Goal: Obtain resource: Download file/media

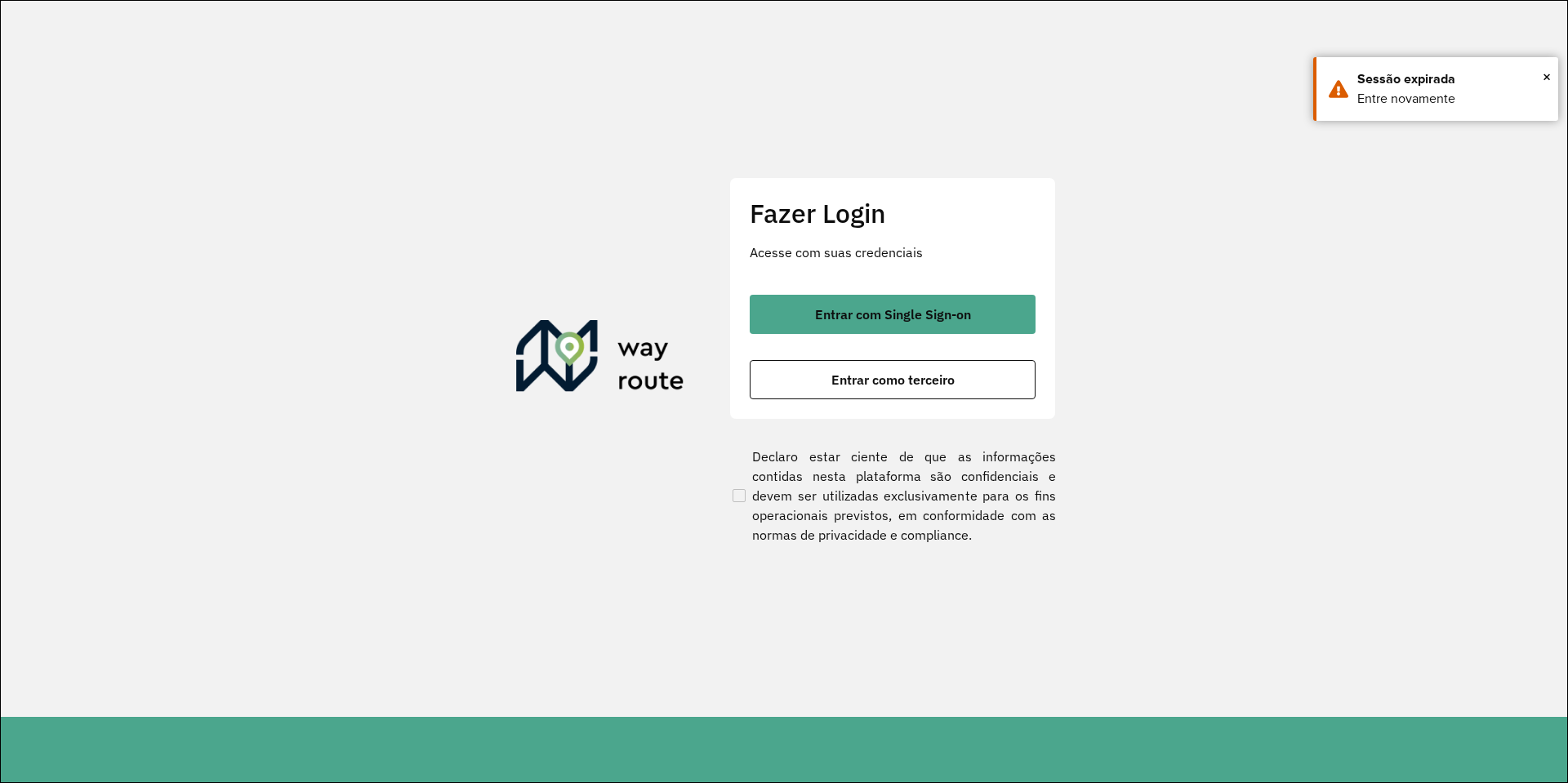
click at [810, 314] on button "Entrar com Single Sign-on" at bounding box center [892, 314] width 286 height 39
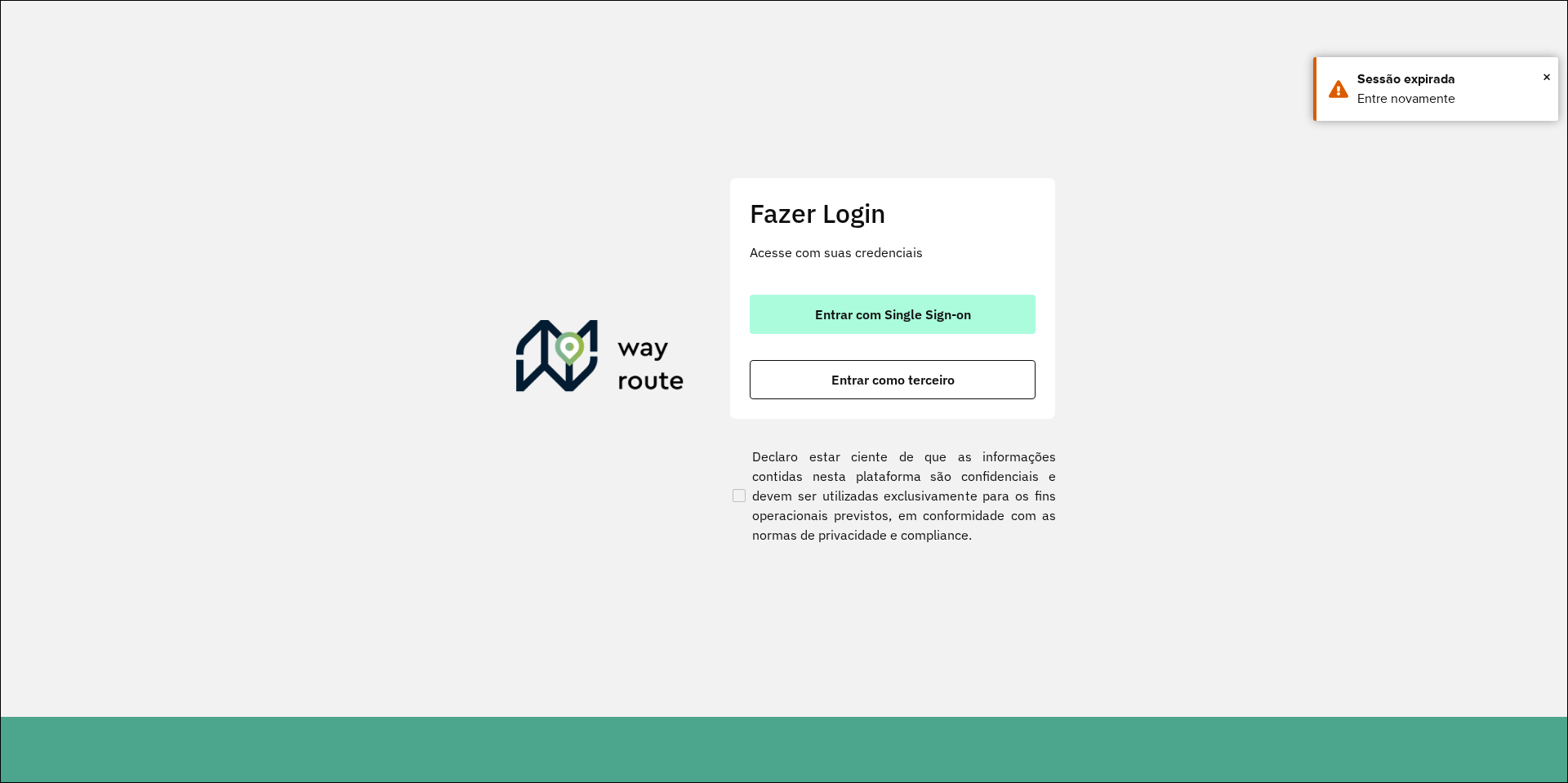
click at [873, 324] on button "Entrar com Single Sign-on" at bounding box center [892, 314] width 286 height 39
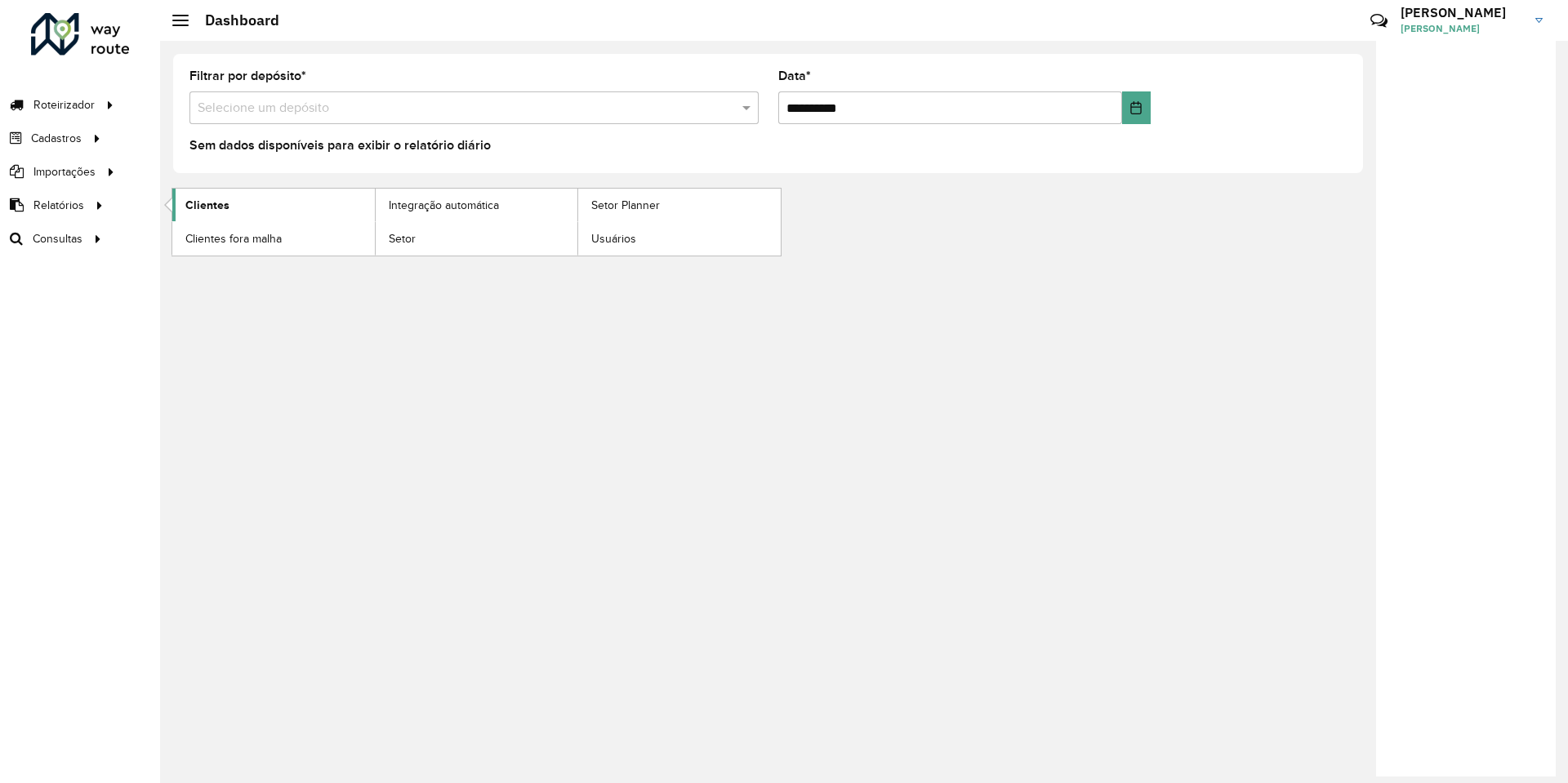
click at [221, 214] on link "Clientes" at bounding box center [273, 204] width 202 height 32
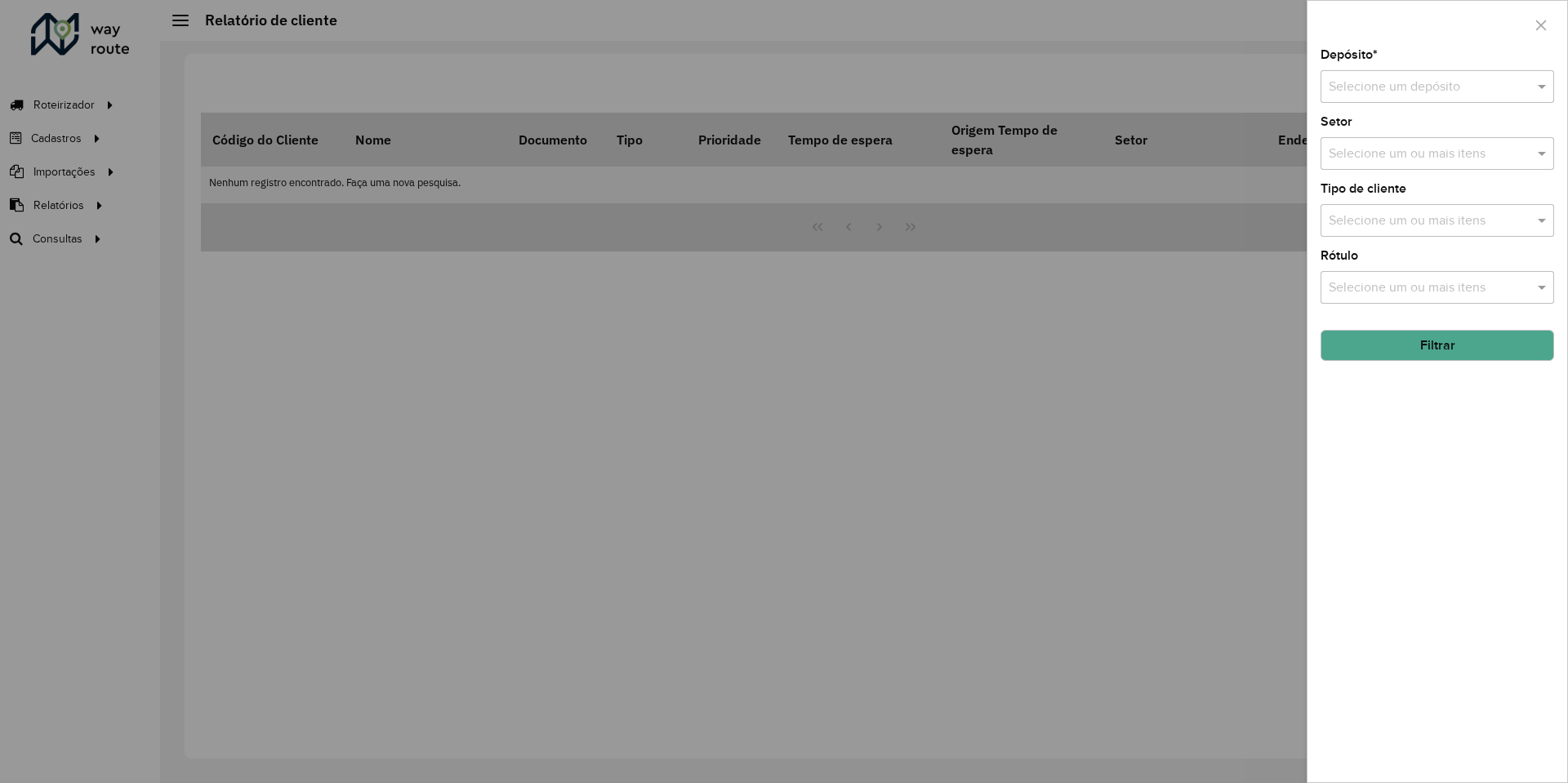
click at [1396, 95] on input "text" at bounding box center [1421, 87] width 185 height 19
type input "***"
click at [1385, 165] on span "CDD Manaus" at bounding box center [1365, 161] width 74 height 14
click at [1379, 348] on button "Filtrar" at bounding box center [1437, 346] width 234 height 31
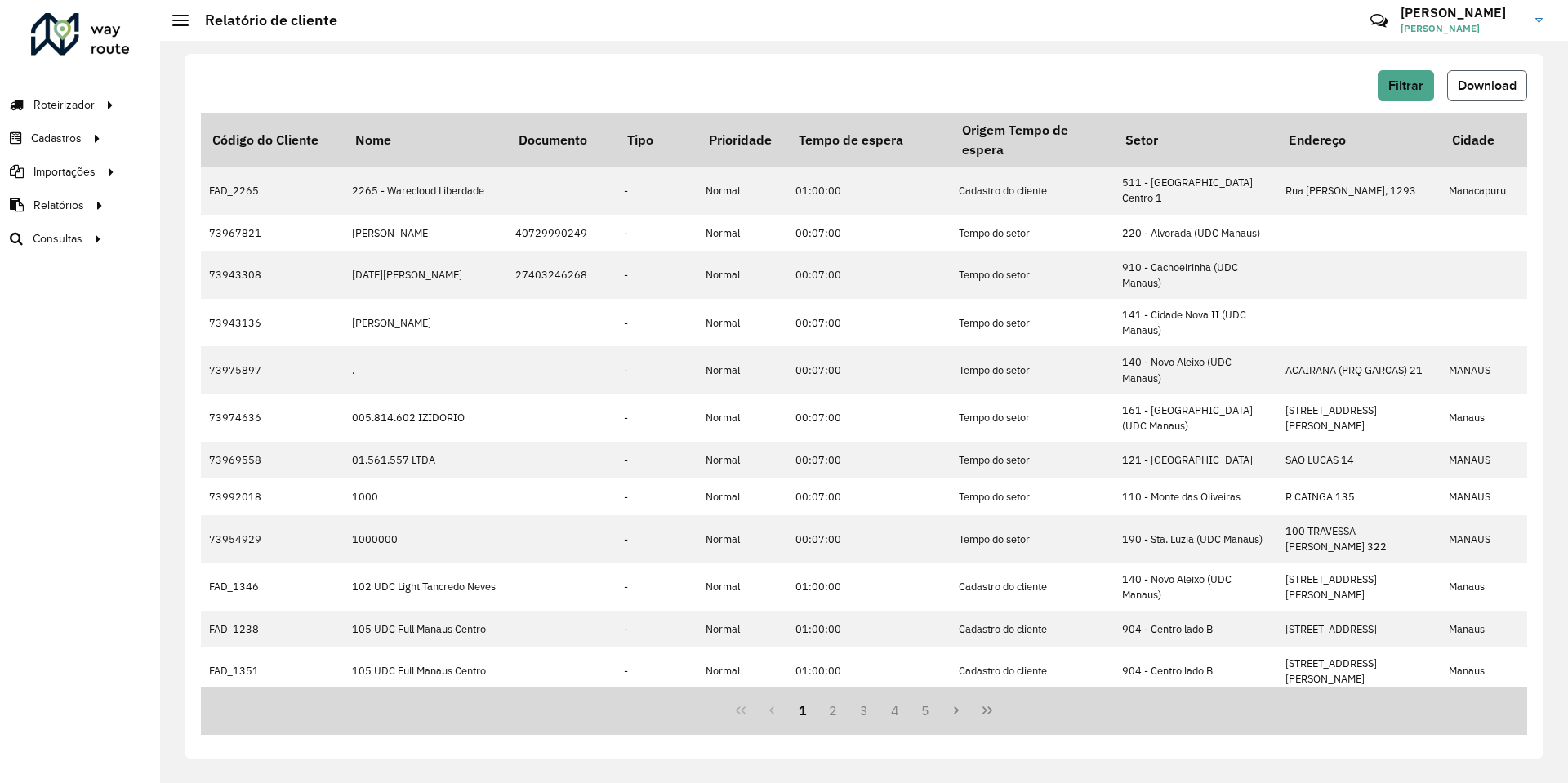
click at [1481, 82] on span "Download" at bounding box center [1488, 85] width 59 height 14
